Goal: Task Accomplishment & Management: Use online tool/utility

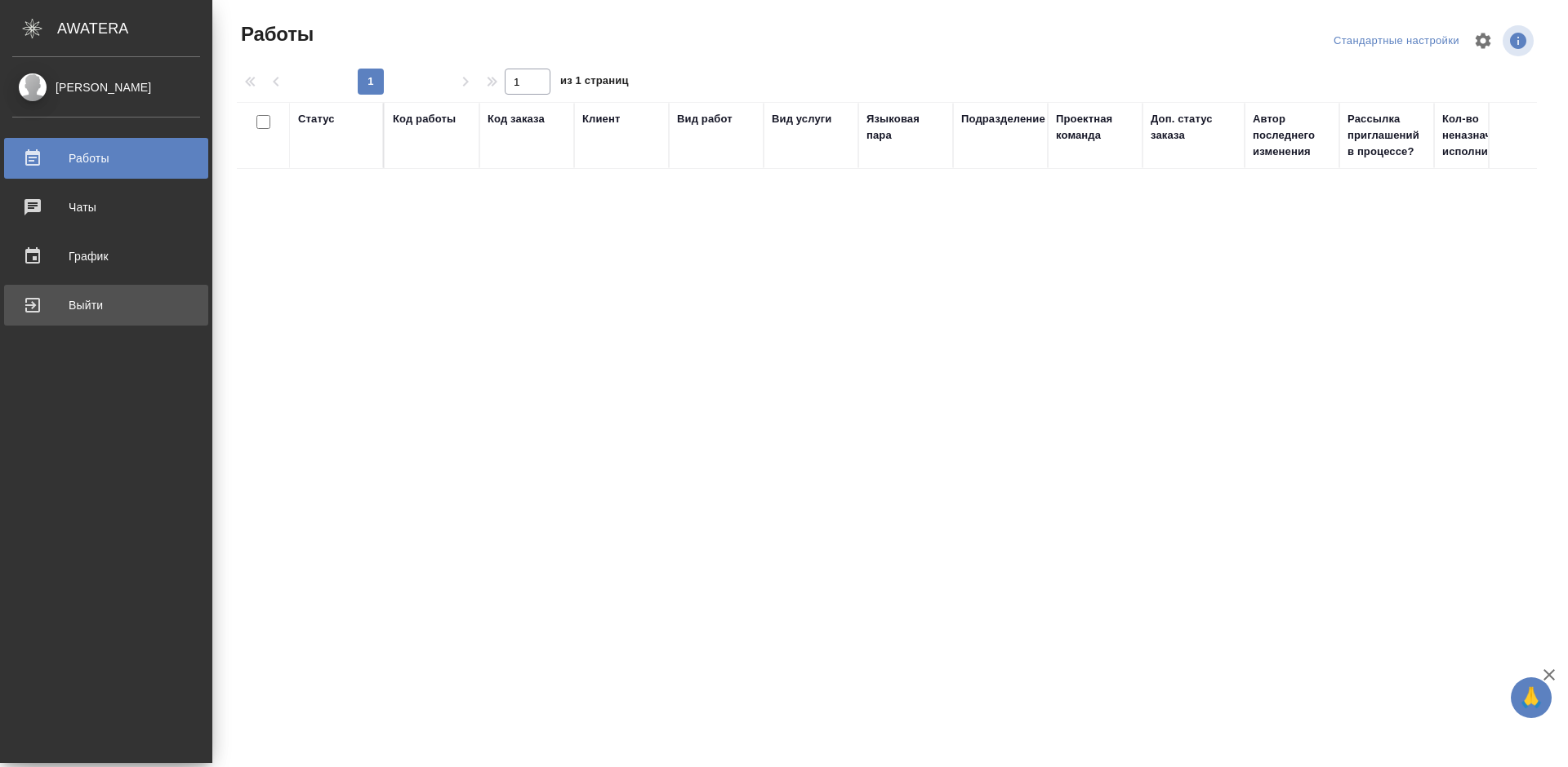
click at [43, 300] on div "Выйти" at bounding box center [106, 305] width 188 height 24
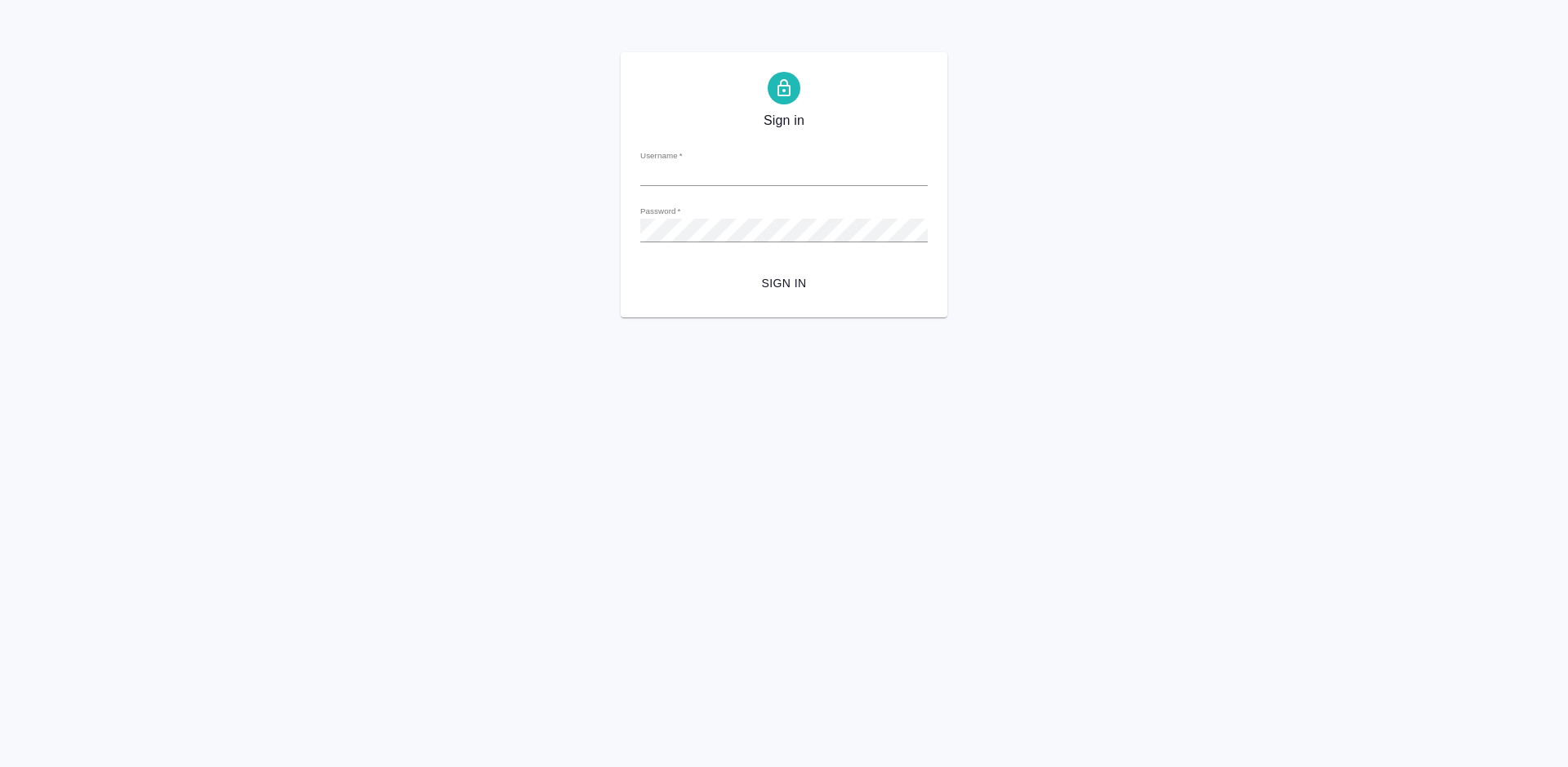
type input "m.tretyakova@awatera.com"
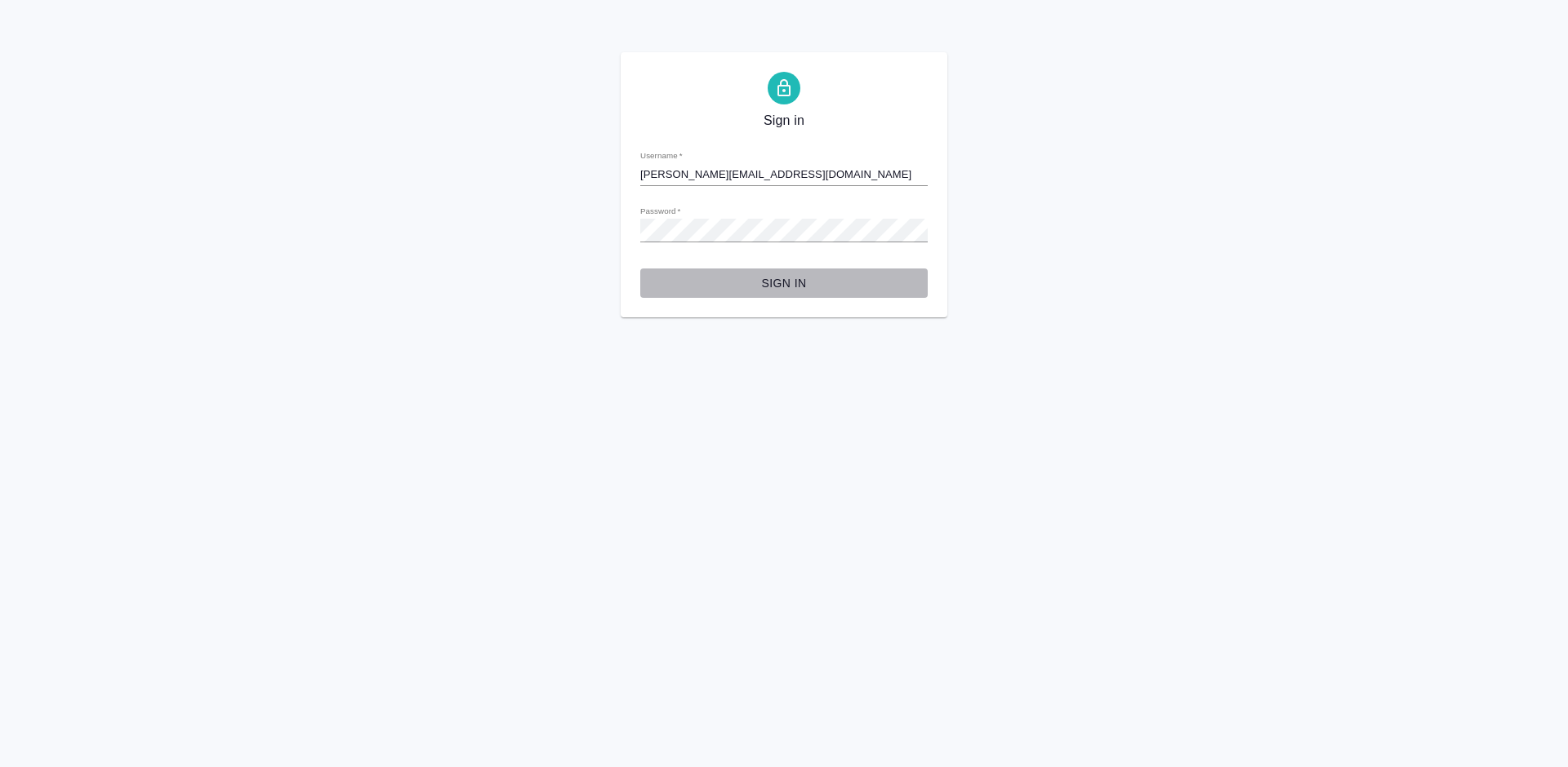
click at [779, 281] on span "Sign in" at bounding box center [784, 284] width 262 height 21
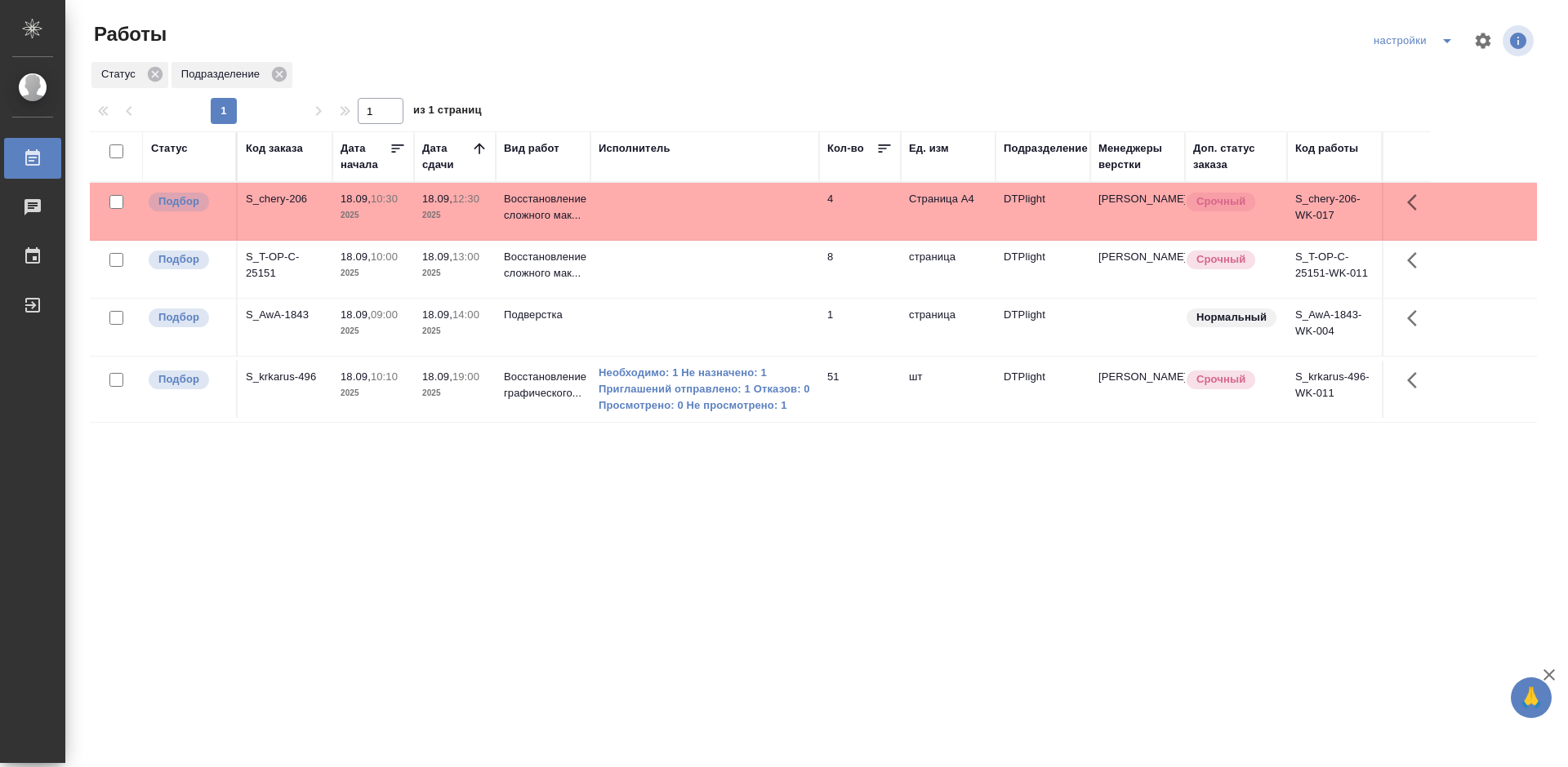
click at [755, 533] on div "Статус Код заказа Дата начала Дата сдачи Вид работ Исполнитель Кол-во Ед. изм П…" at bounding box center [813, 425] width 1447 height 588
click at [294, 377] on div "S_krkarus-496" at bounding box center [285, 376] width 78 height 16
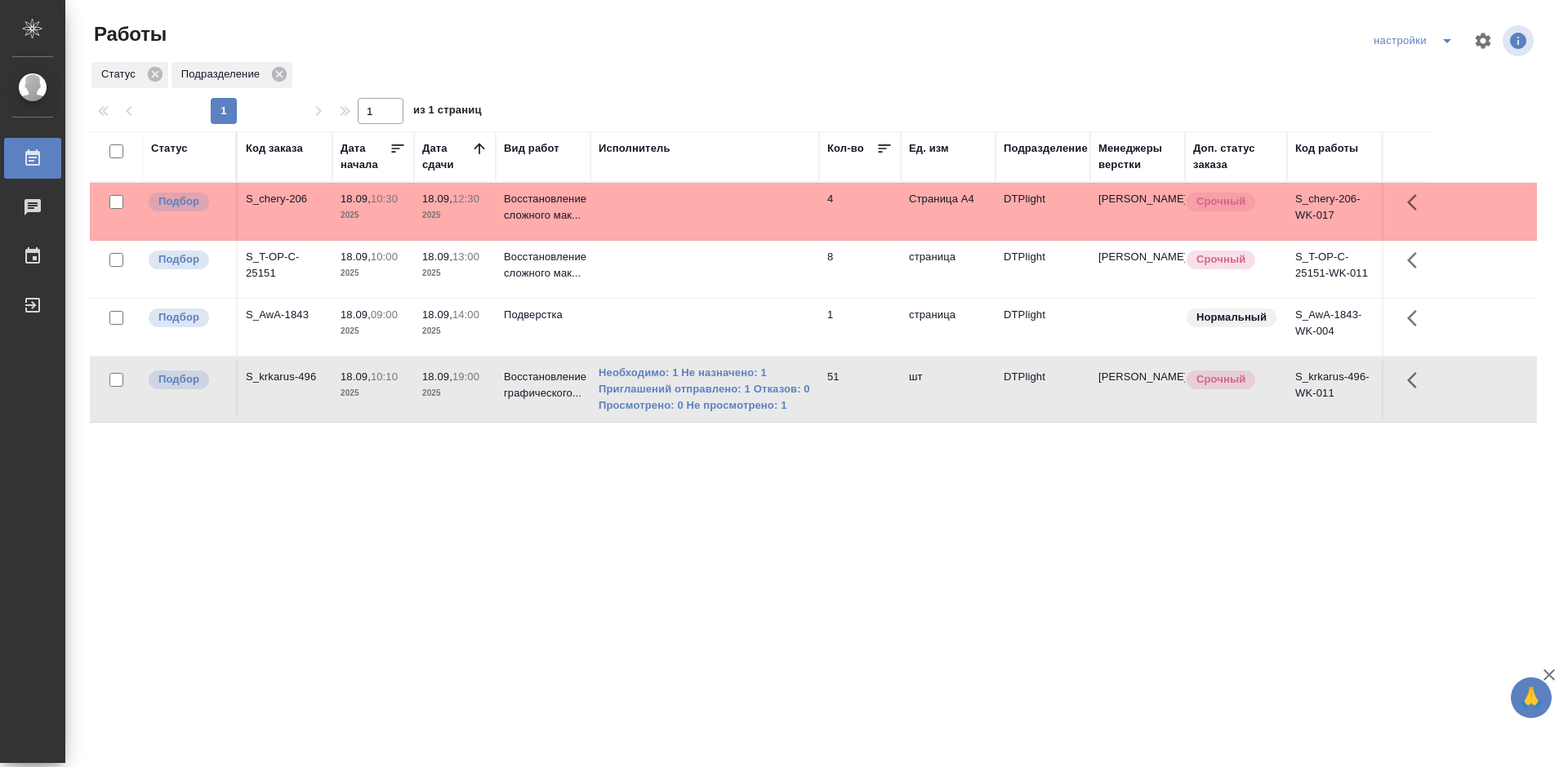
click at [294, 377] on div "S_krkarus-496" at bounding box center [285, 376] width 78 height 16
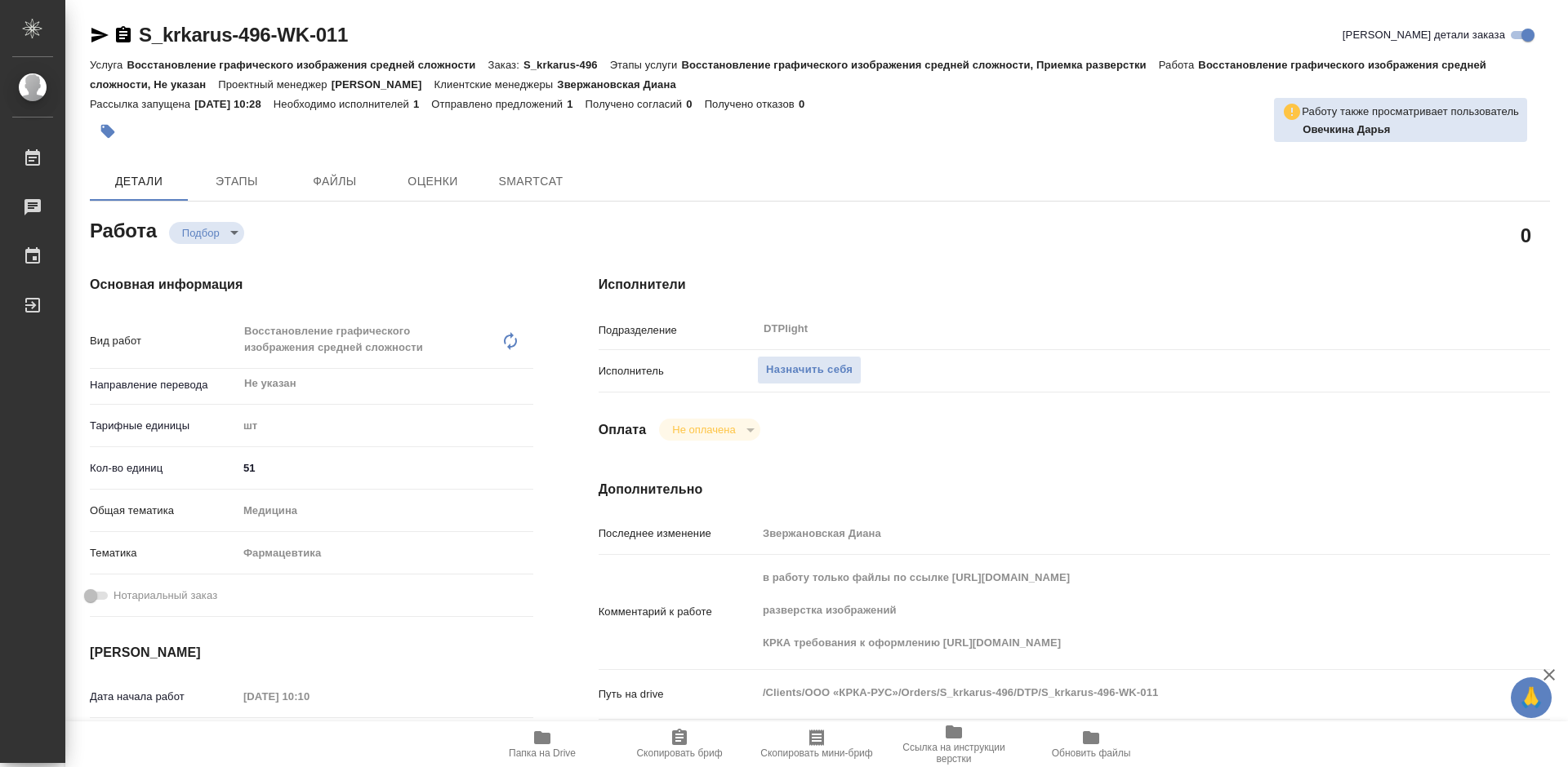
type textarea "x"
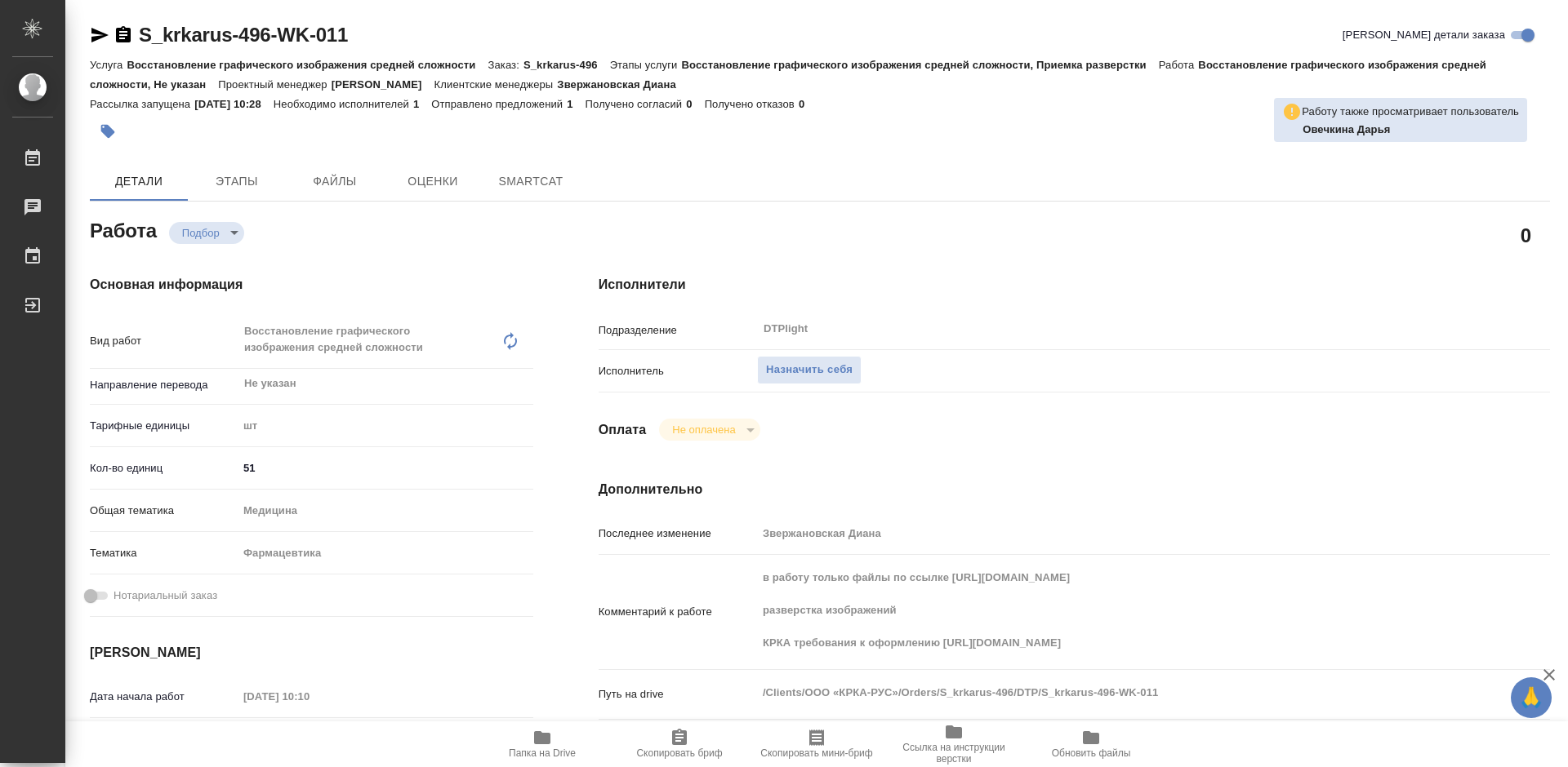
type textarea "x"
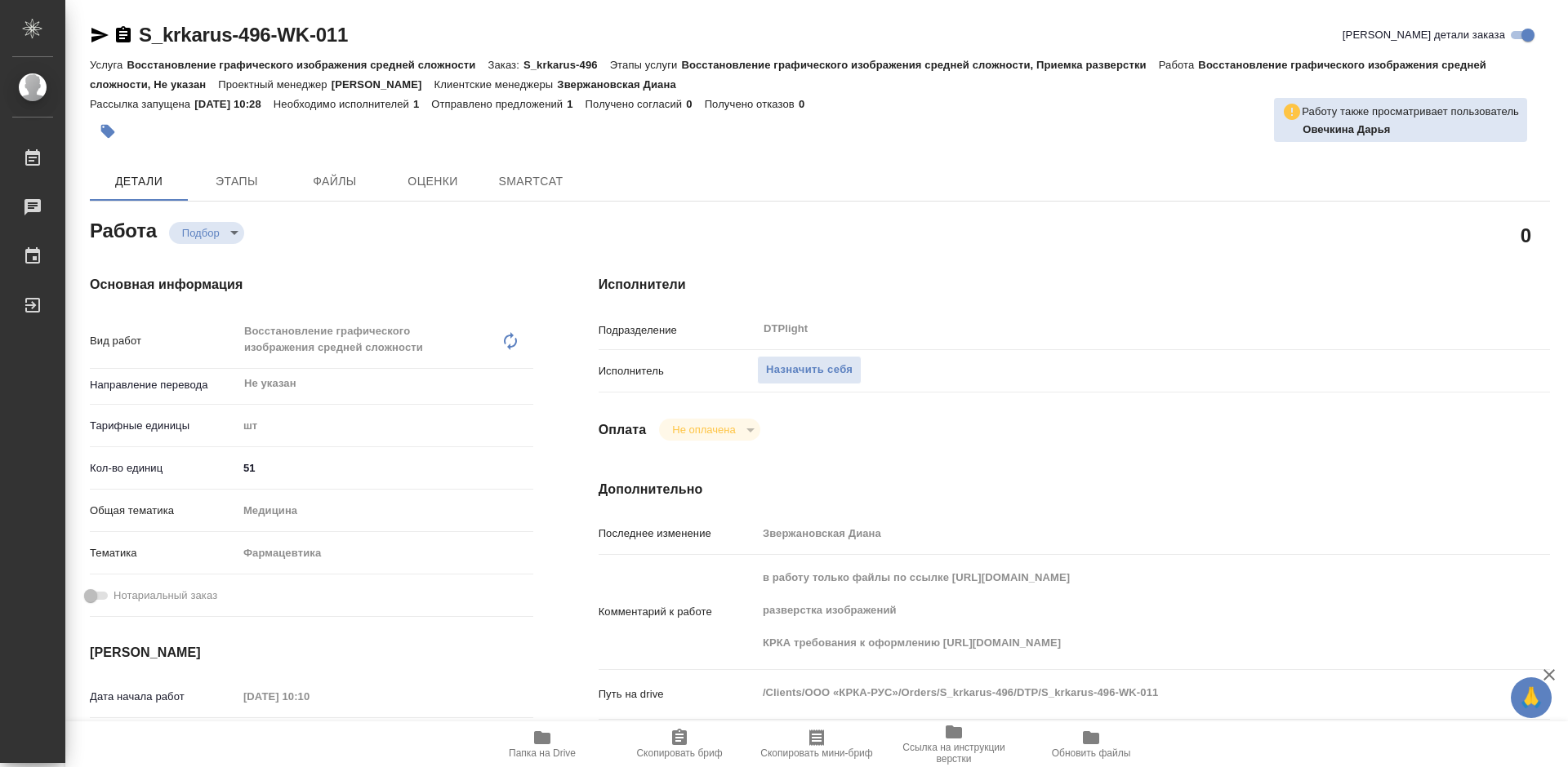
type textarea "x"
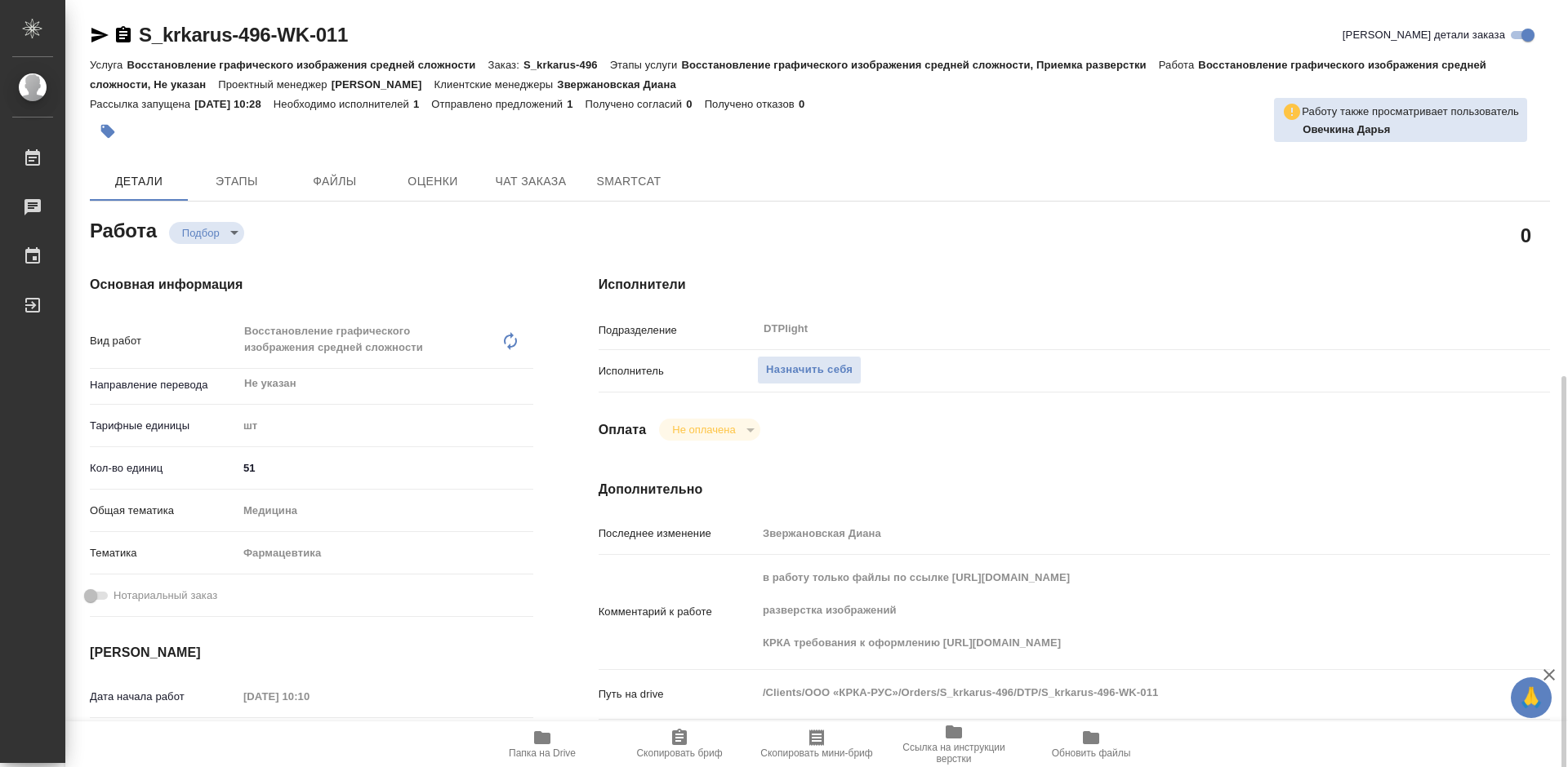
scroll to position [326, 0]
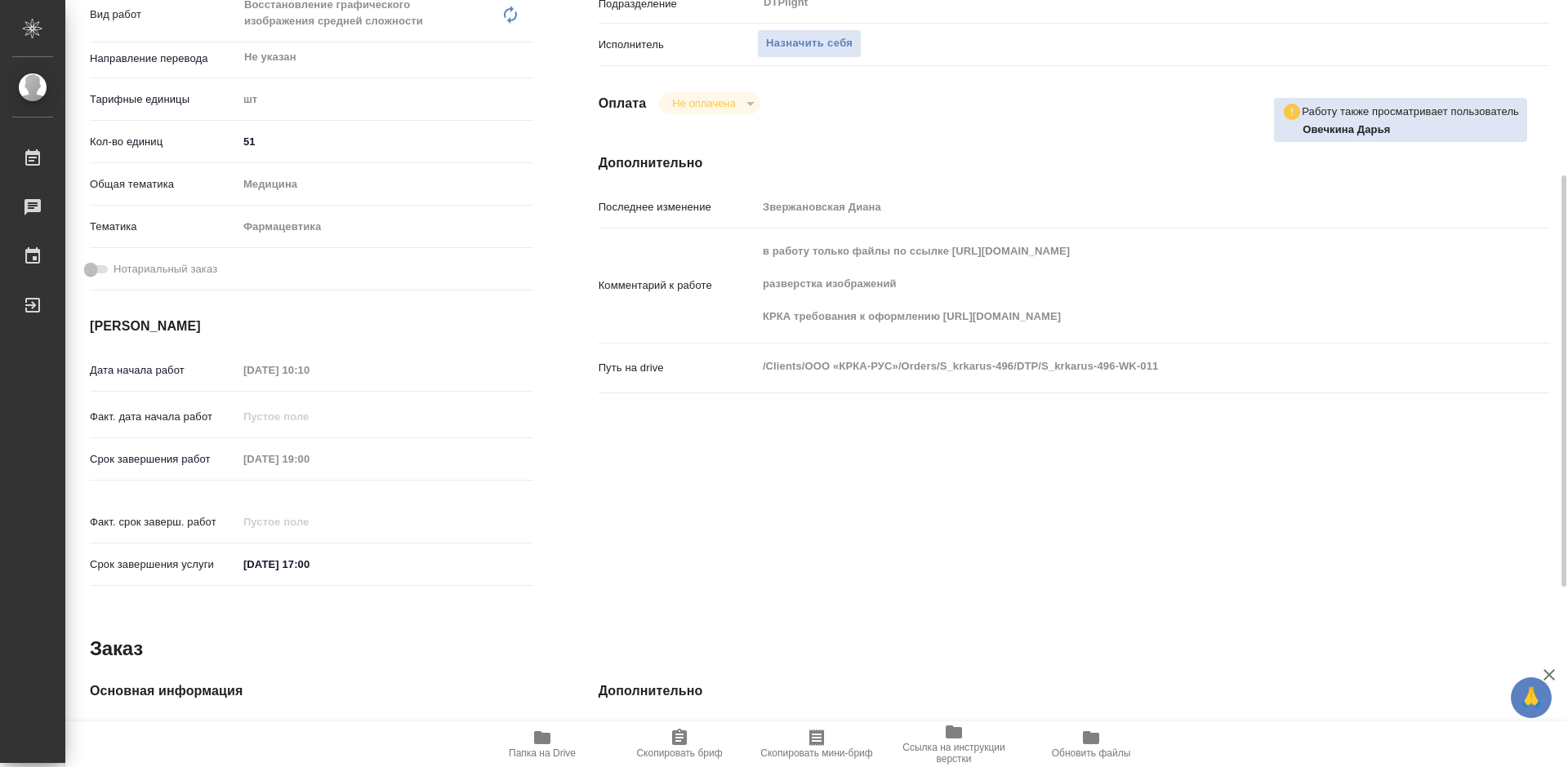
type textarea "x"
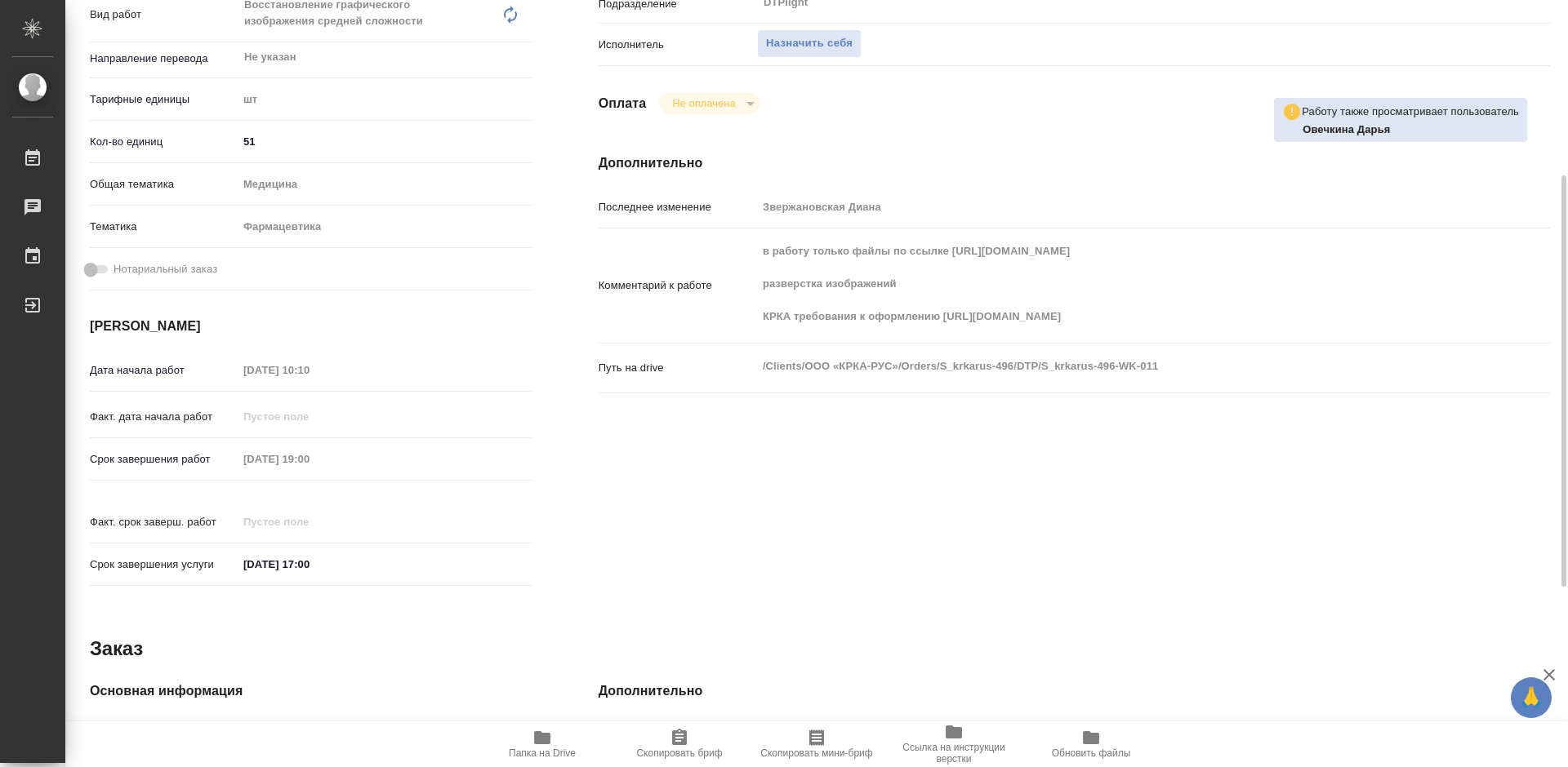
type textarea "x"
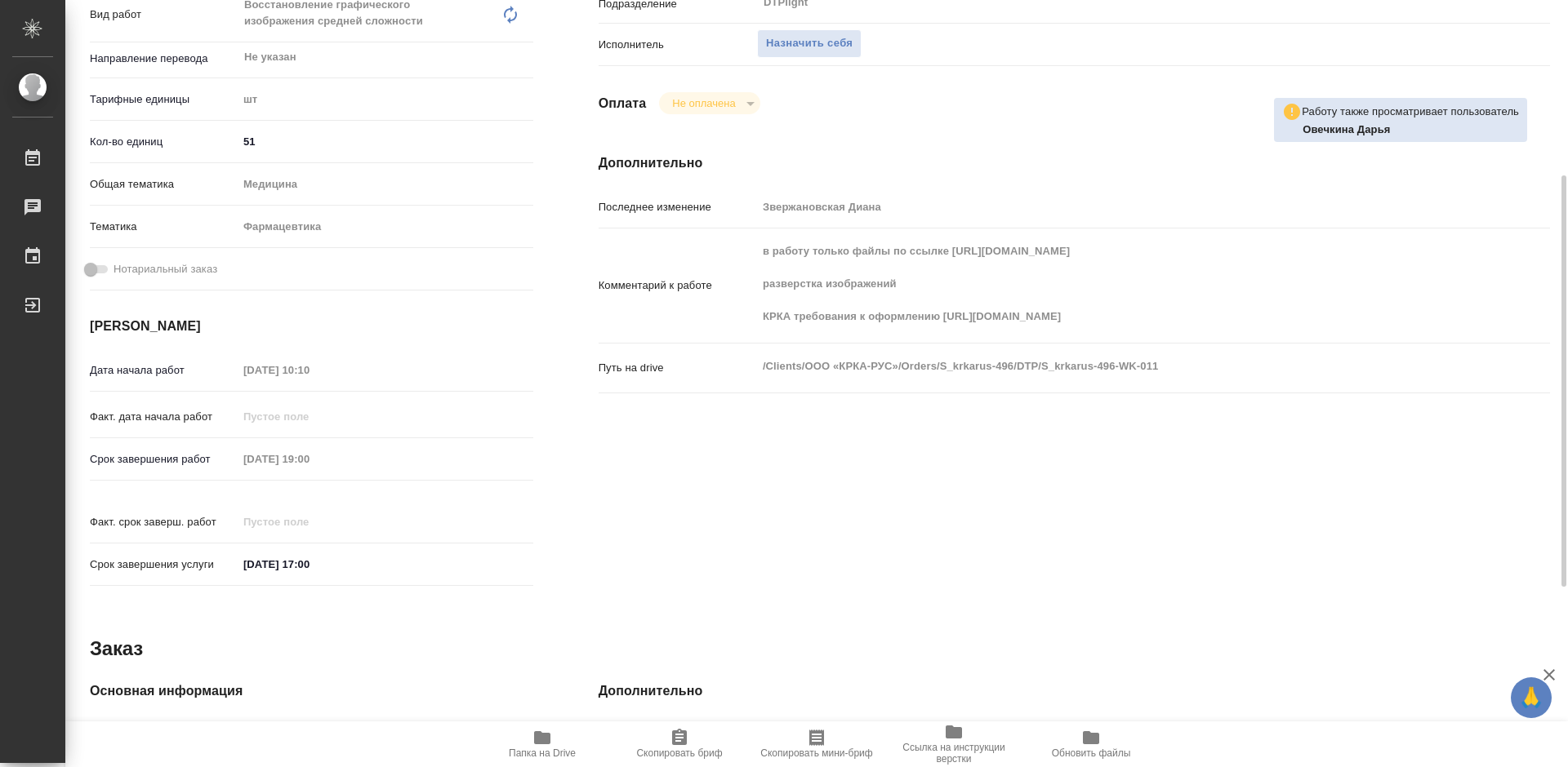
scroll to position [0, 0]
